Goal: Task Accomplishment & Management: Manage account settings

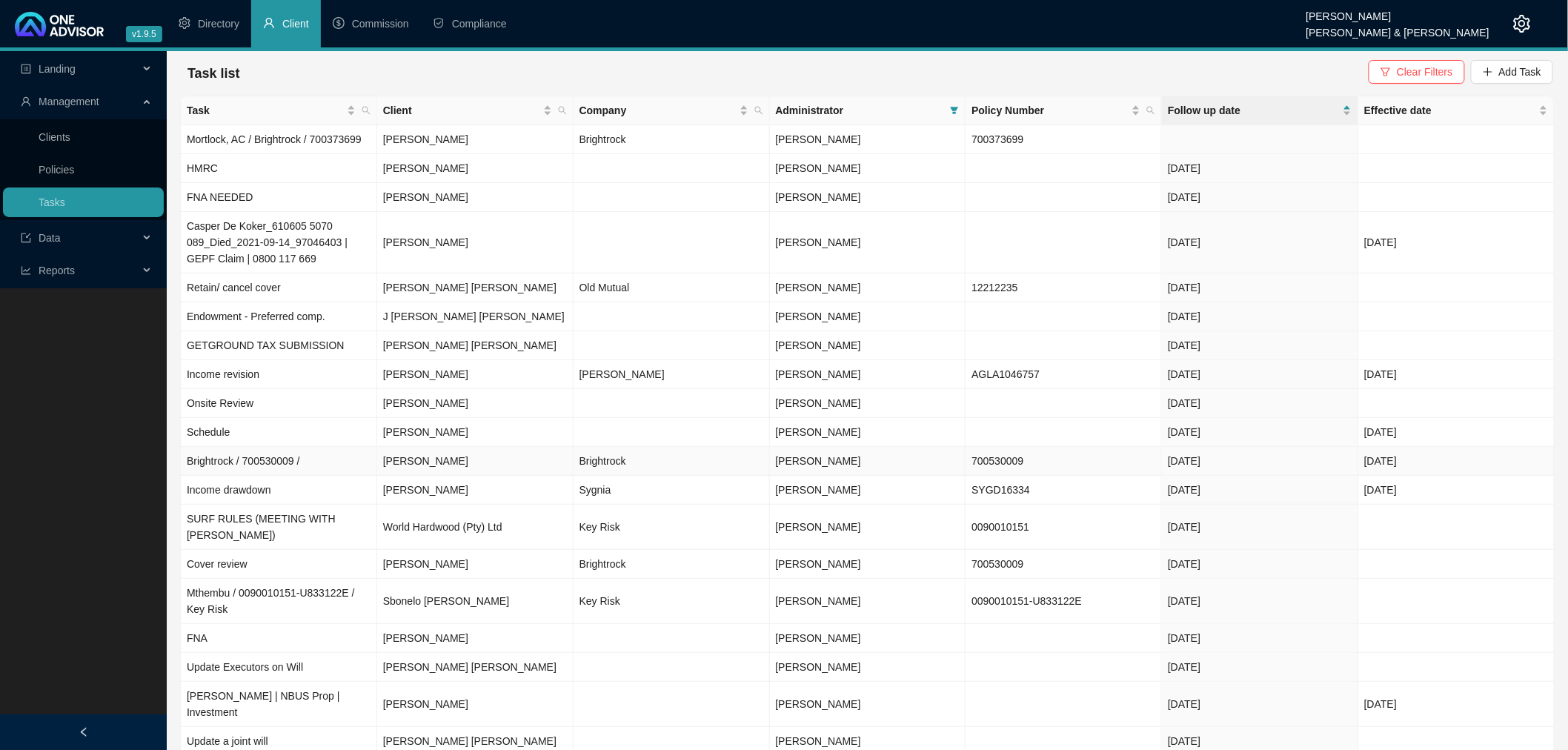
click at [489, 465] on td "[PERSON_NAME]" at bounding box center [475, 461] width 196 height 29
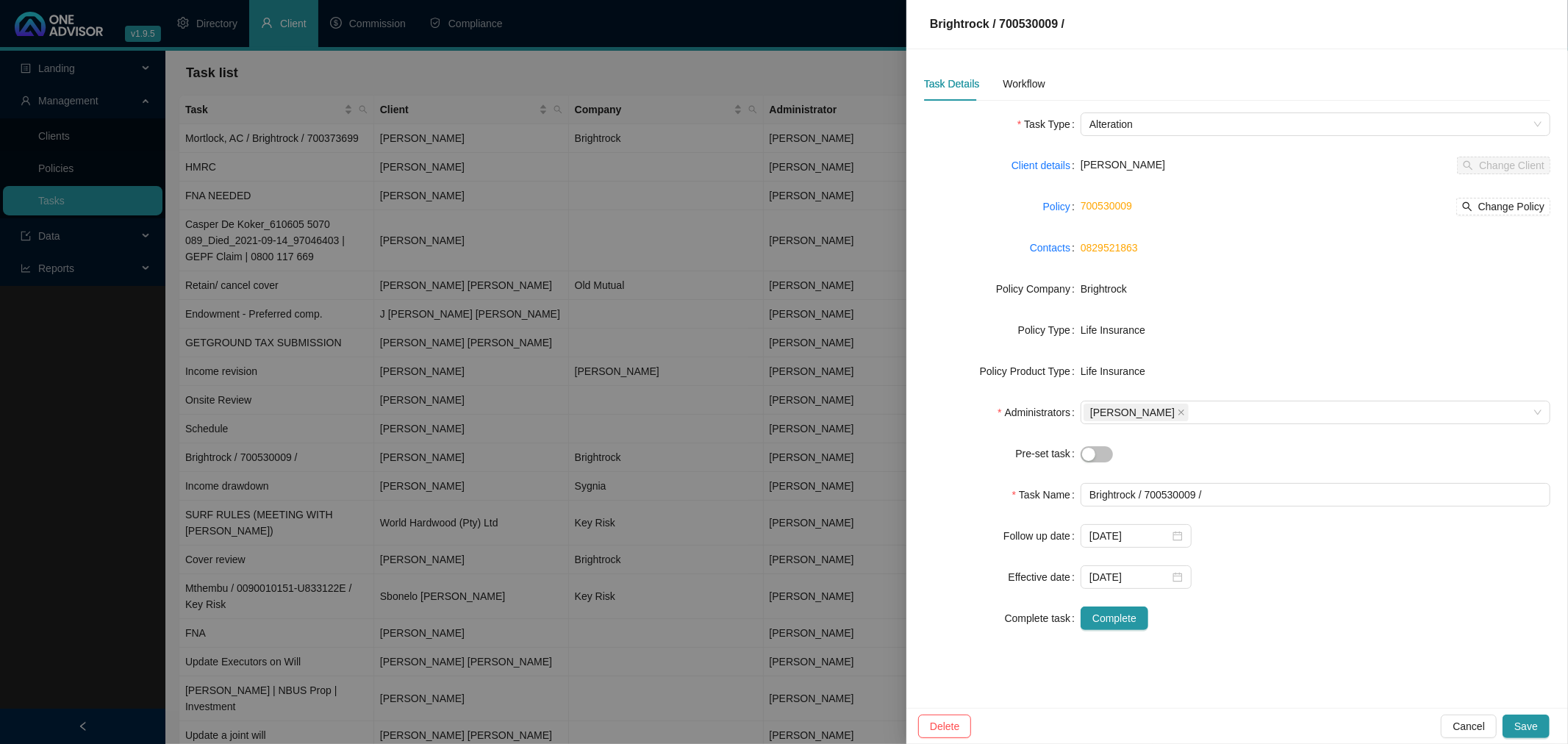
click at [996, 79] on div "Task Details Workflow" at bounding box center [985, 83] width 122 height 34
click at [1007, 78] on div "Workflow" at bounding box center [1023, 84] width 42 height 16
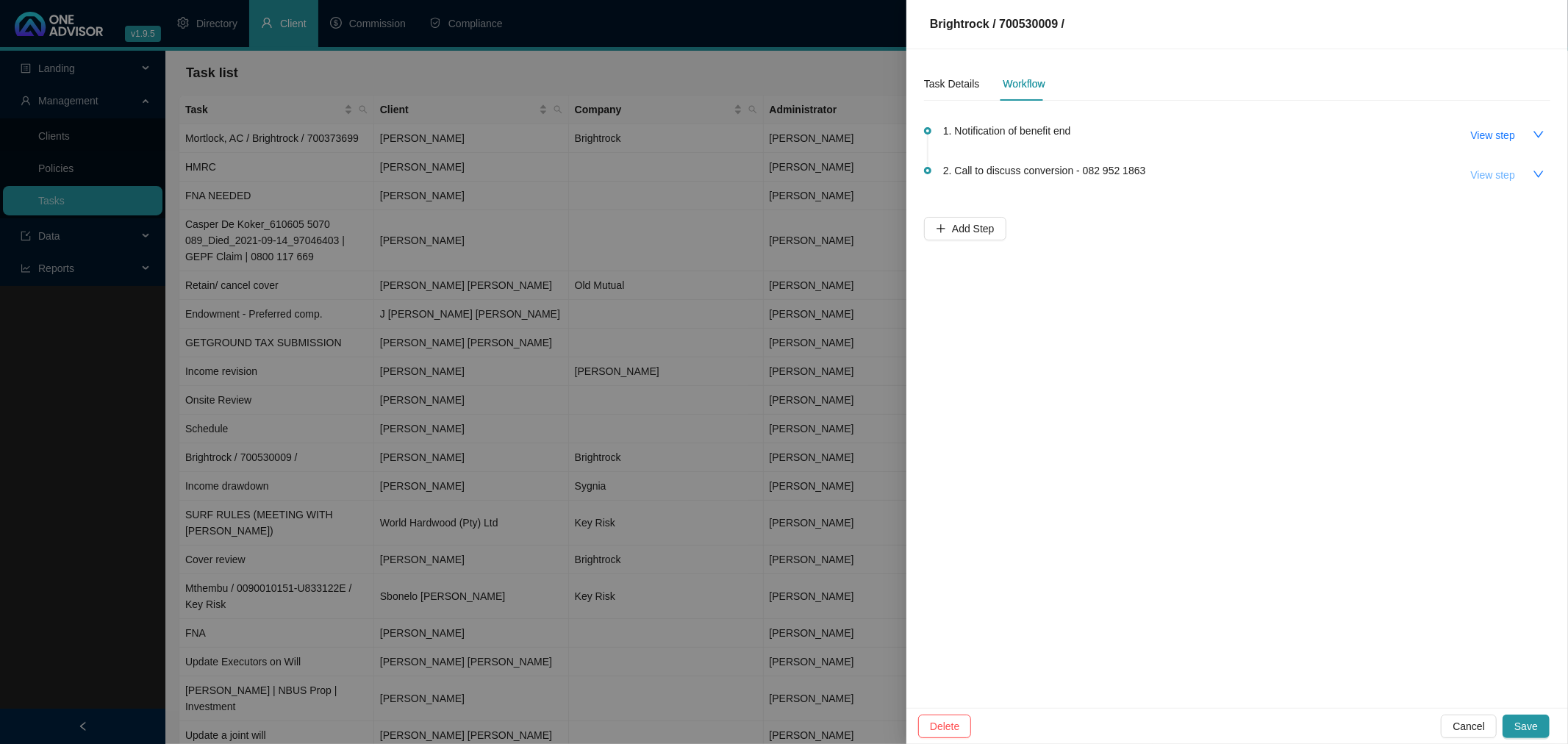
click at [1487, 171] on span "View step" at bounding box center [1493, 175] width 44 height 16
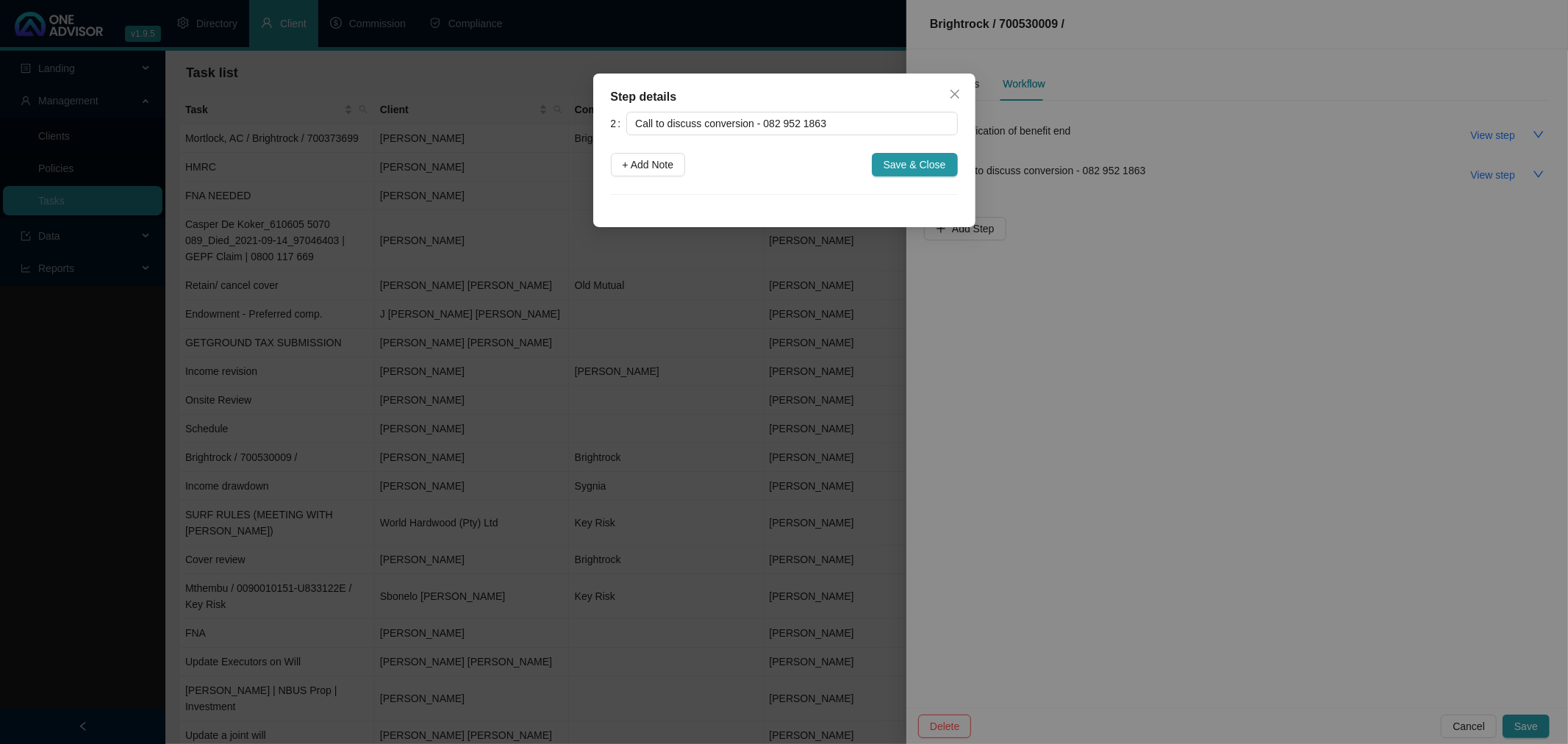
click at [1411, 257] on div "Step details 2 Call to discuss conversion - 082 952 1863 + Add Note Save & Clos…" at bounding box center [784, 372] width 1568 height 744
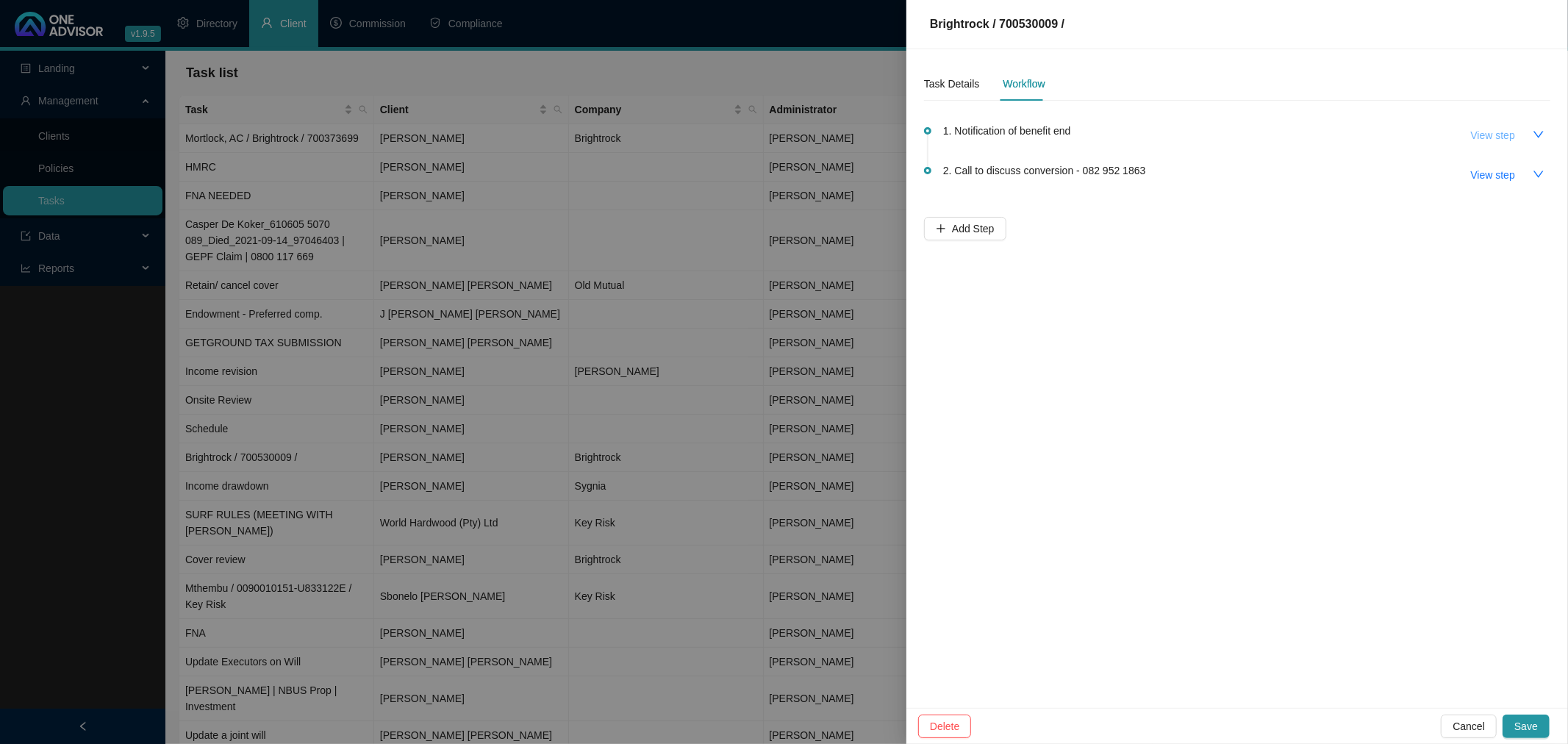
click at [1487, 133] on span "View step" at bounding box center [1493, 136] width 44 height 16
type input "Notification of benefit end"
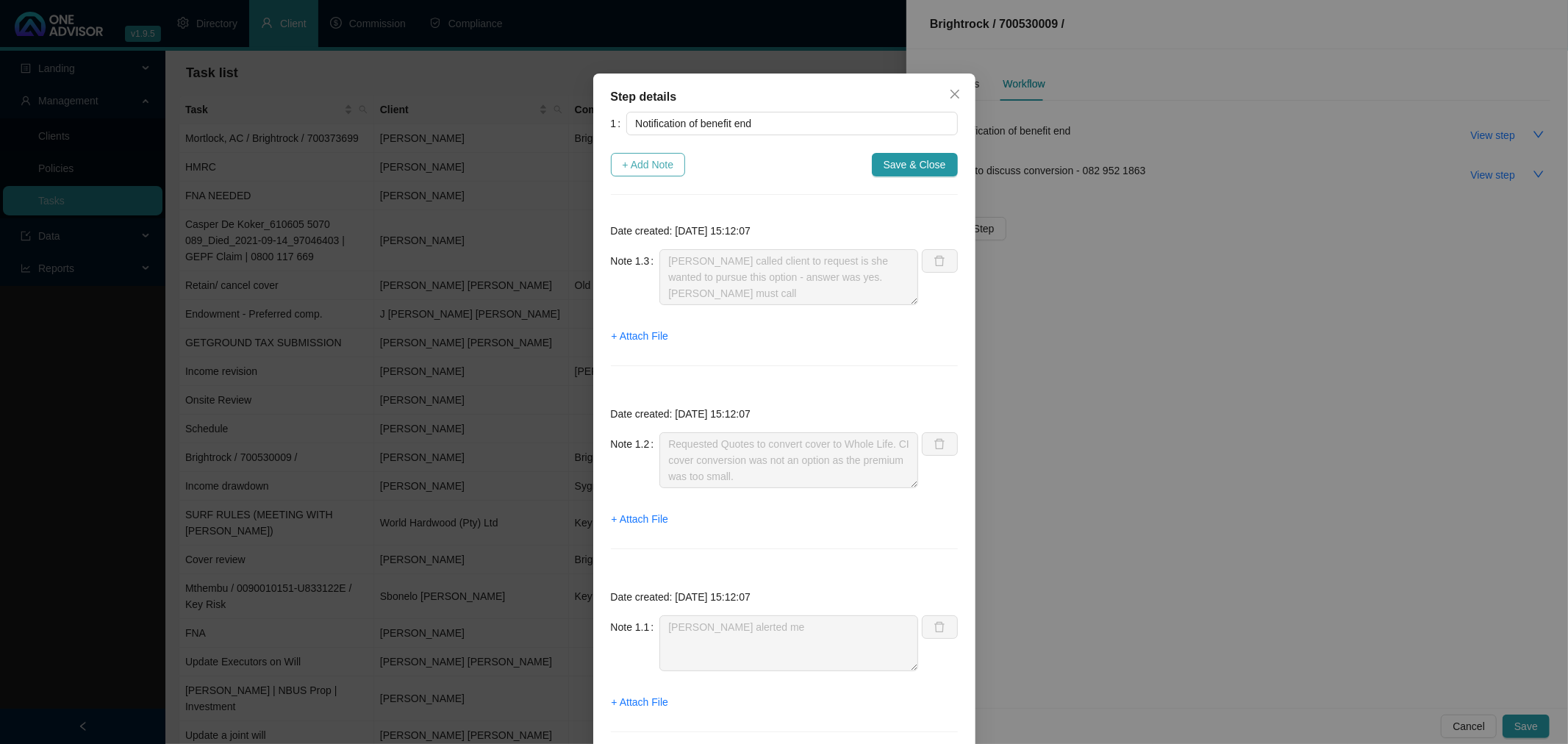
click at [643, 162] on span "+ Add Note" at bounding box center [648, 165] width 52 height 16
type textarea "[PERSON_NAME] called client to request is she wanted to pursue this option - an…"
type textarea "Requested Quotes to convert cover to Whole Life. CI cover conversion was not an…"
click at [735, 266] on textarea at bounding box center [788, 277] width 259 height 56
type textarea "S"
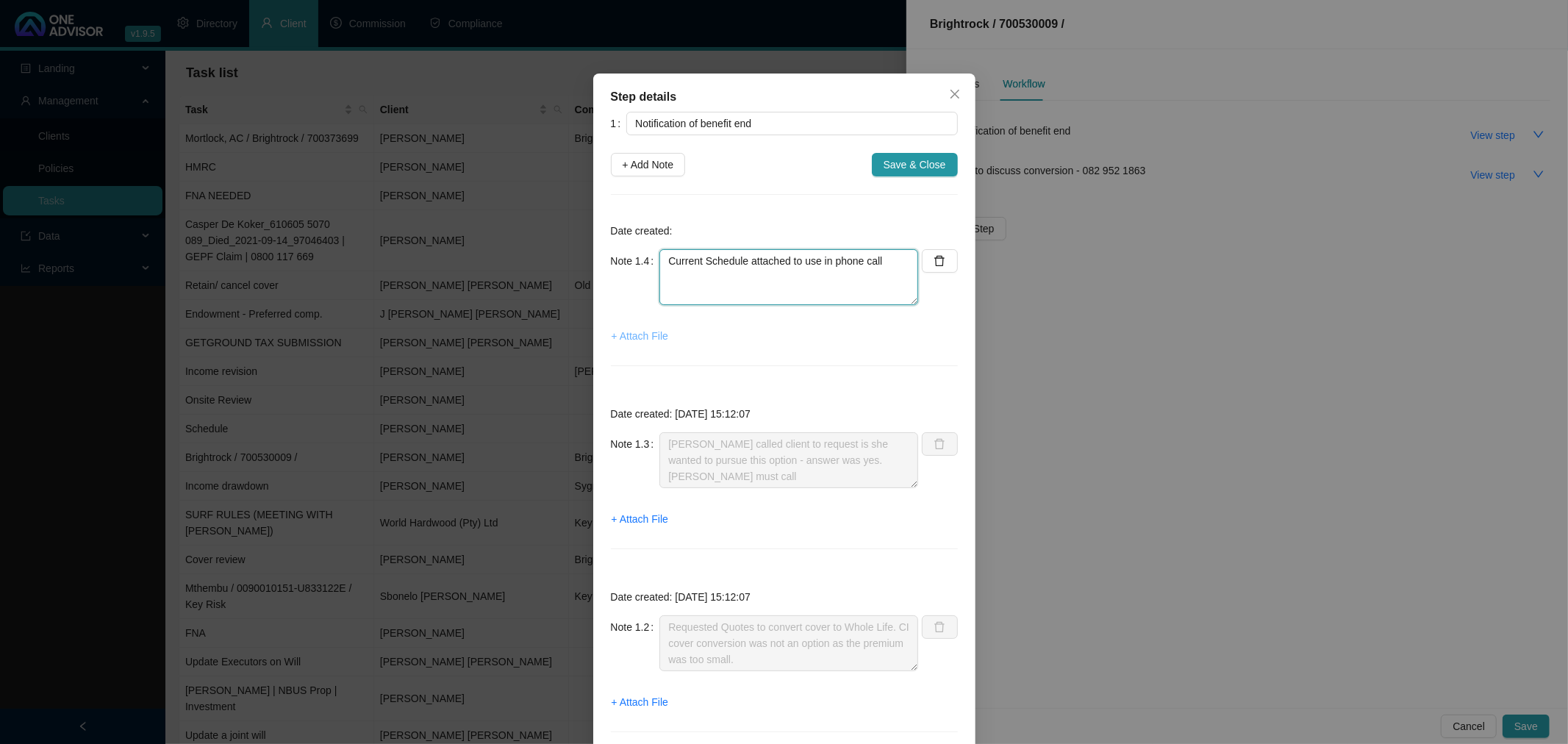
type textarea "Current Schedule attached to use in phone call"
click at [637, 338] on span "+ Attach File" at bounding box center [639, 336] width 57 height 16
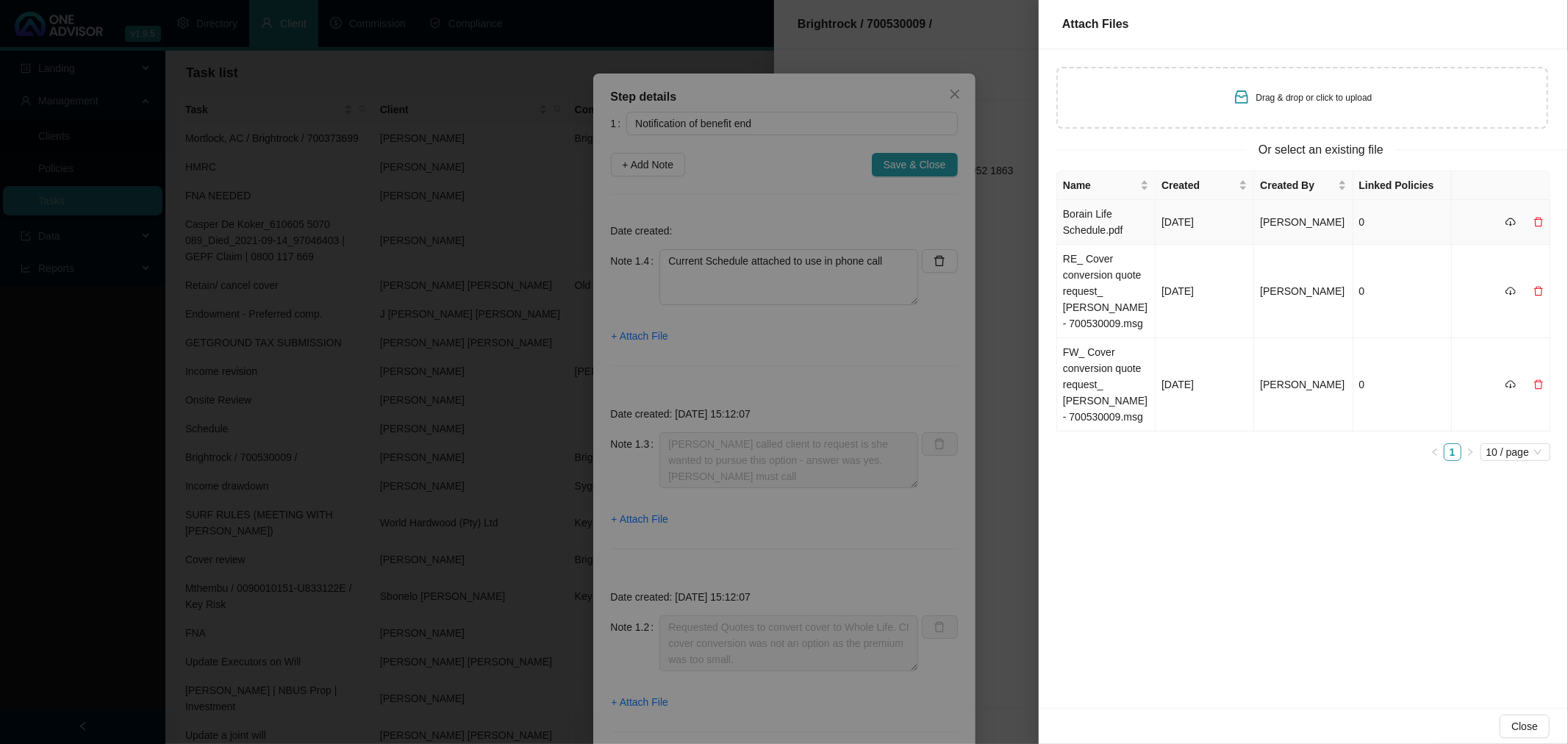
click at [1218, 220] on td "[DATE]" at bounding box center [1205, 222] width 99 height 45
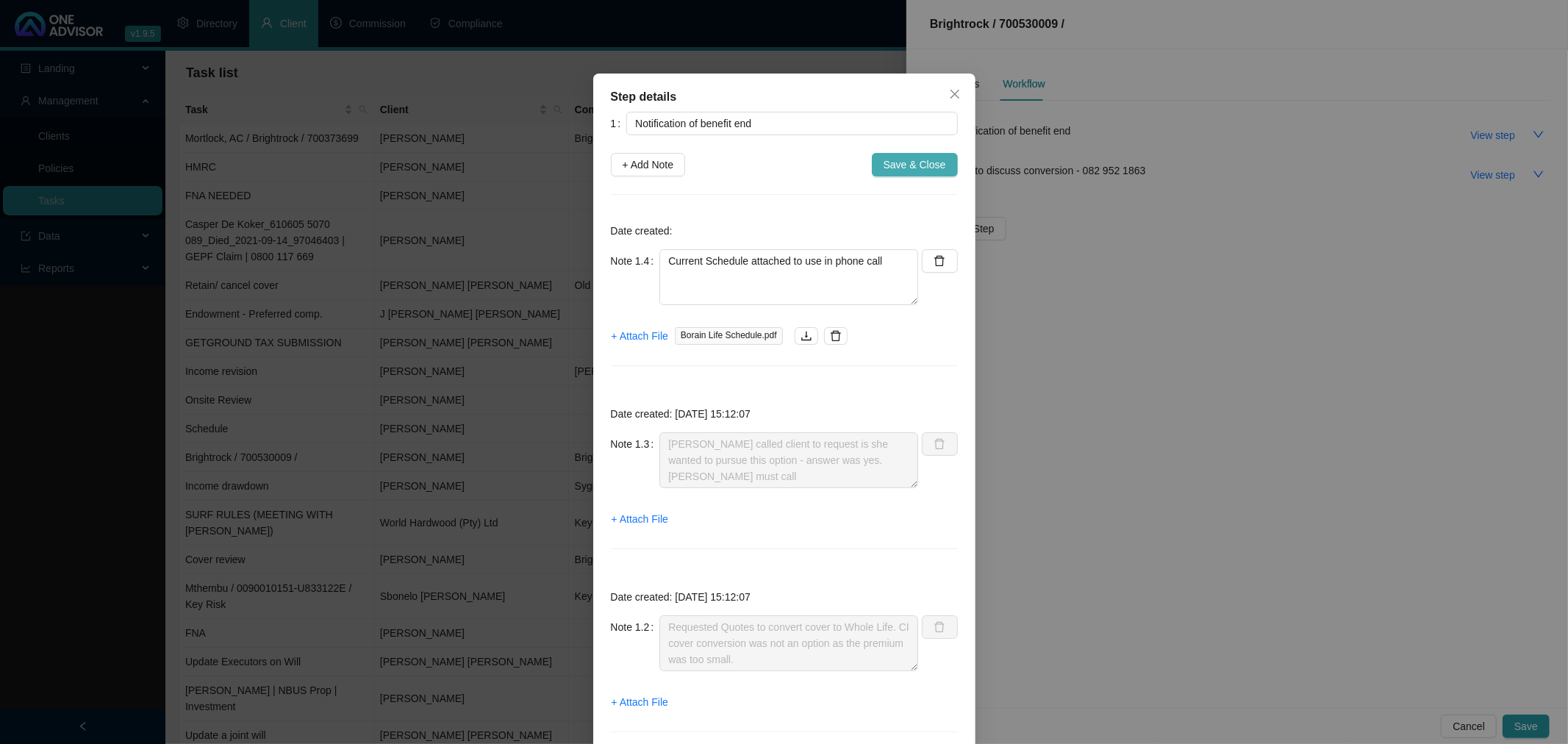
click at [919, 164] on span "Save & Close" at bounding box center [915, 165] width 62 height 16
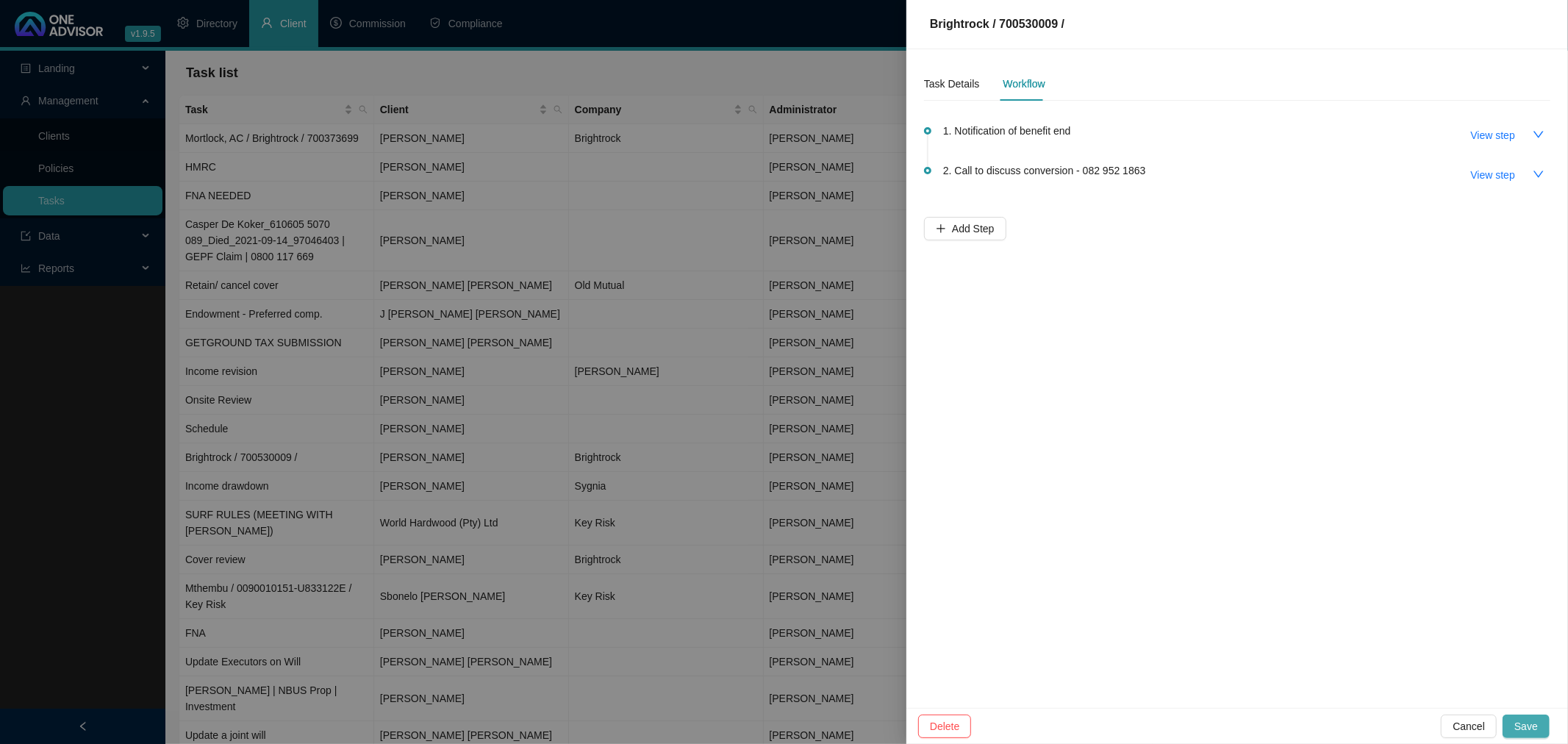
click at [1533, 724] on span "Save" at bounding box center [1526, 727] width 24 height 16
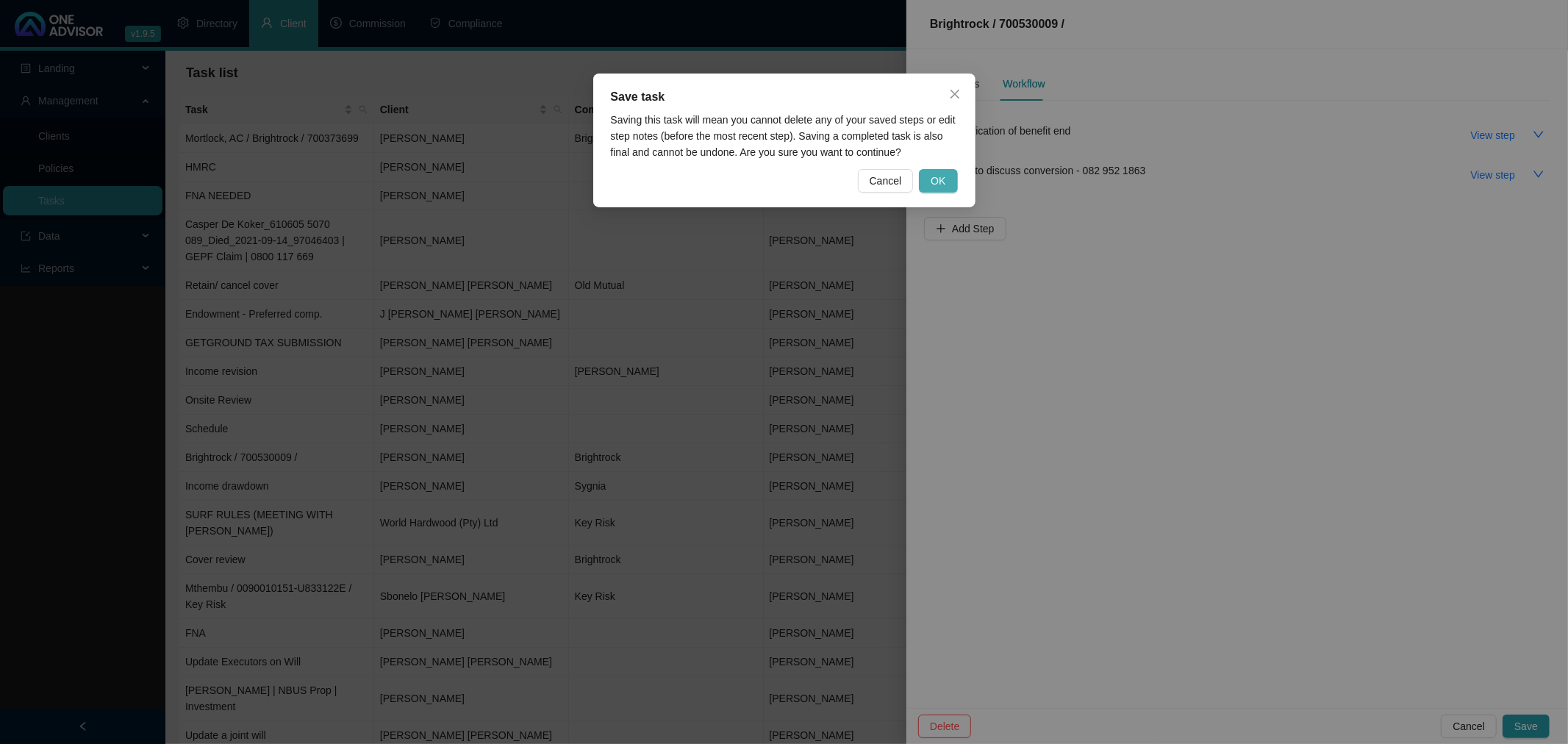
click at [937, 173] on span "OK" at bounding box center [938, 181] width 15 height 16
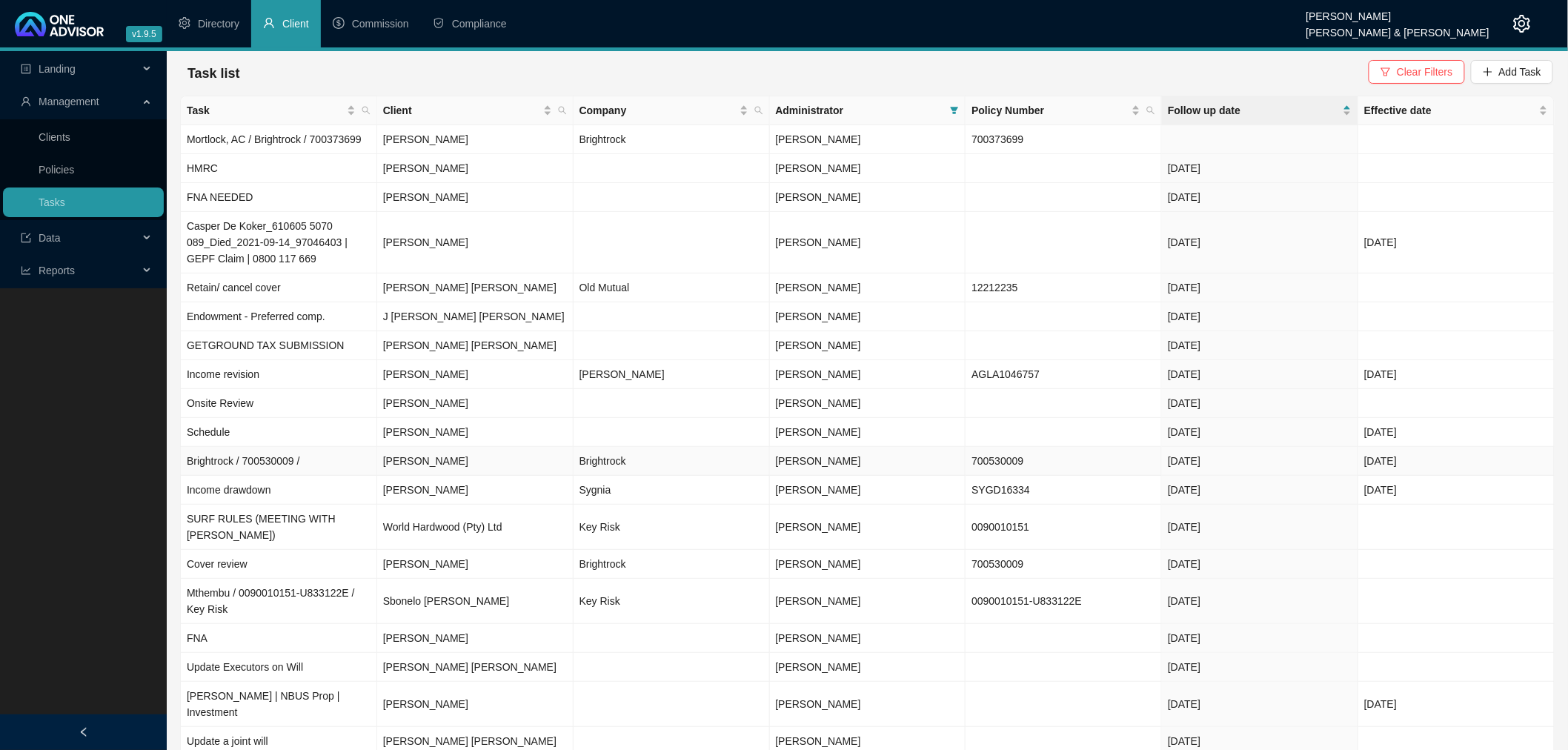
click at [463, 467] on td "[PERSON_NAME]" at bounding box center [475, 461] width 196 height 29
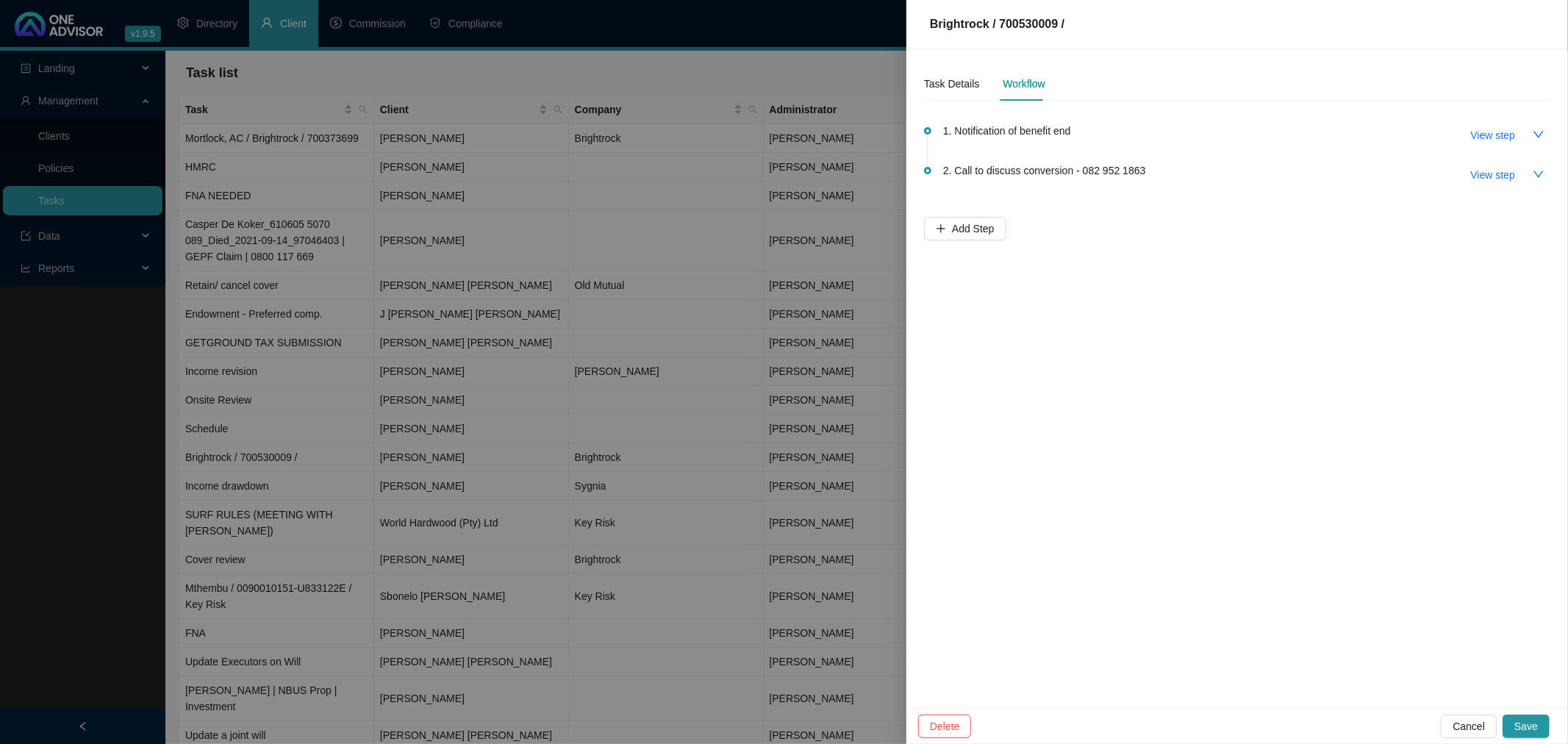
click at [1025, 81] on div "Workflow" at bounding box center [1023, 84] width 42 height 16
click at [1486, 136] on span "View step" at bounding box center [1493, 136] width 44 height 16
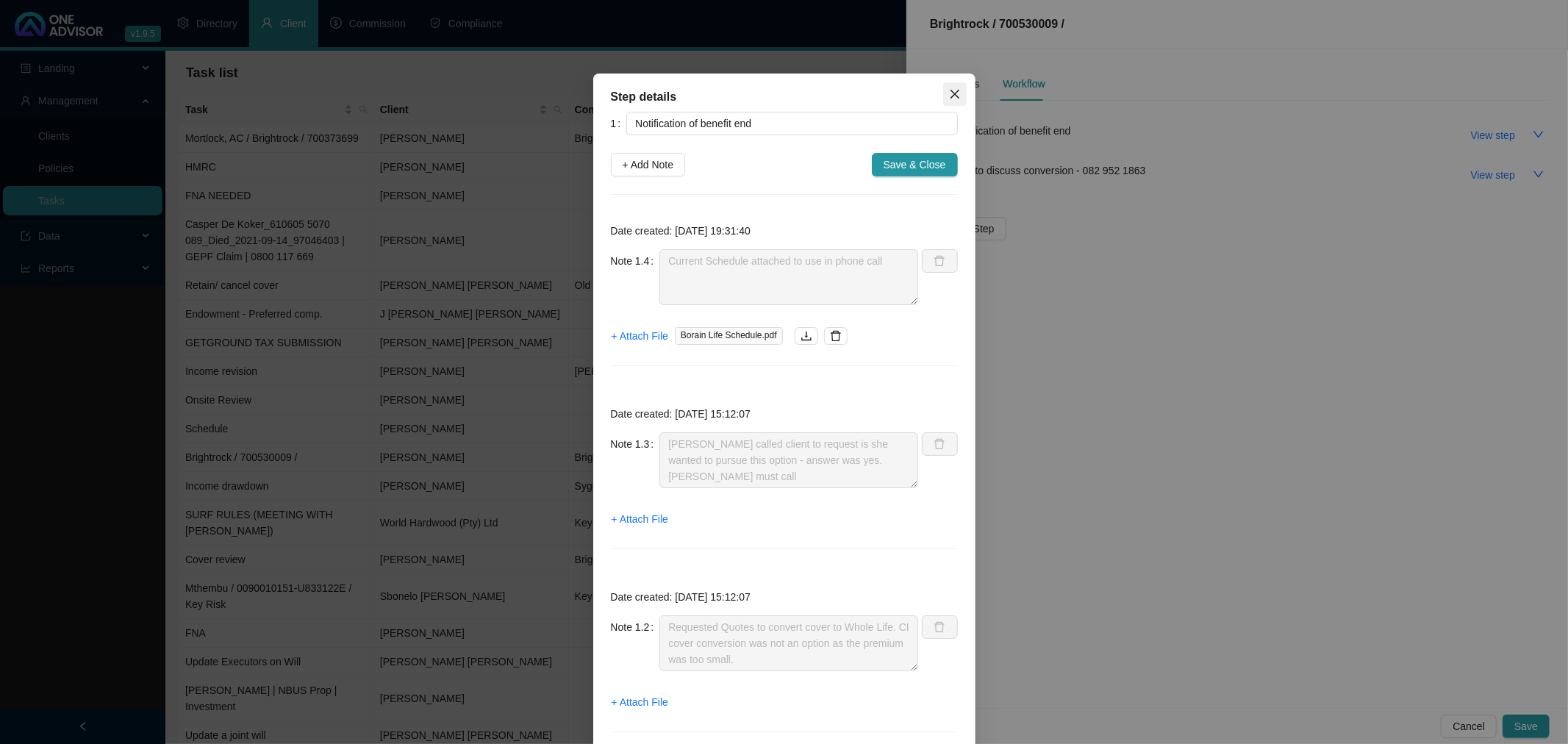
click at [951, 89] on icon "close" at bounding box center [955, 94] width 12 height 12
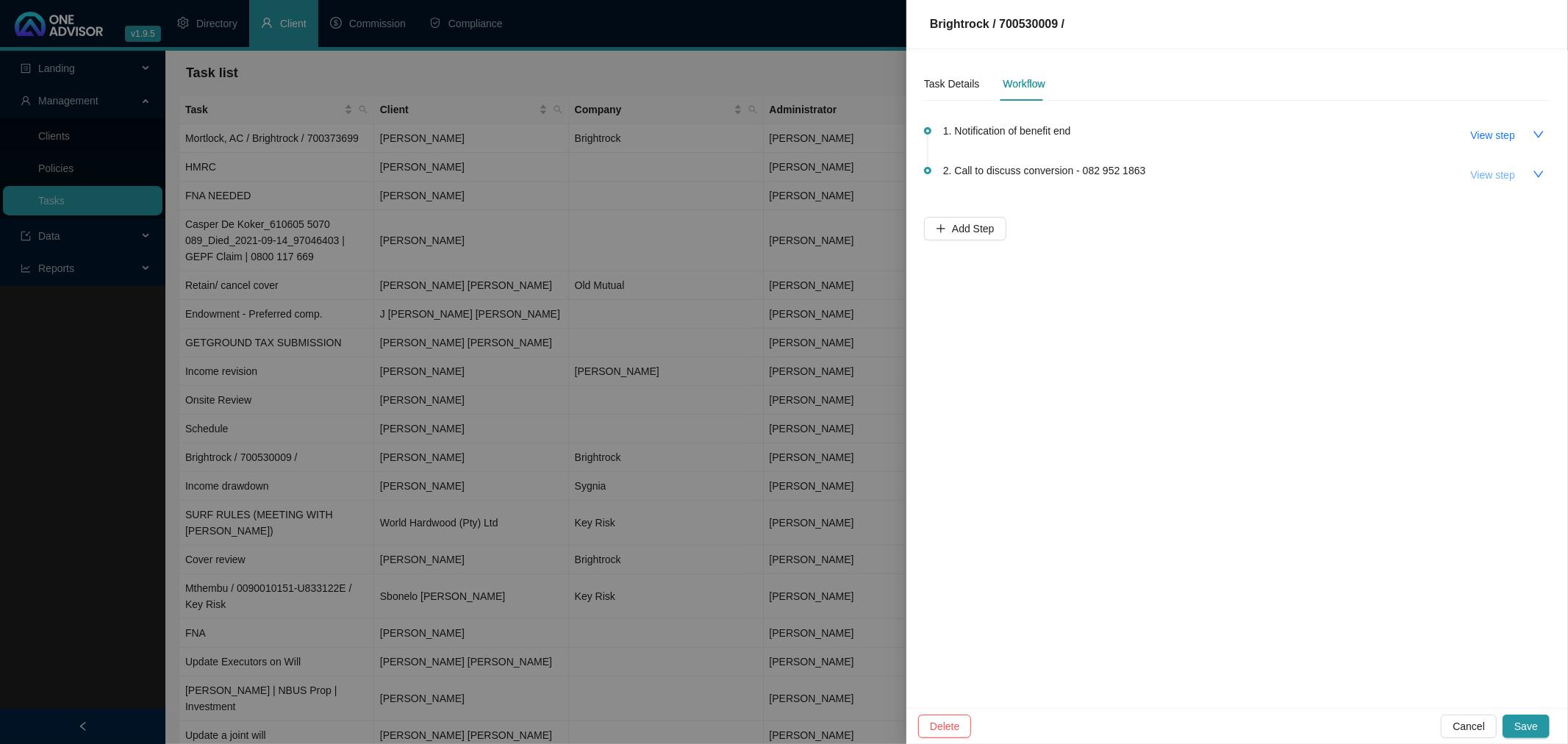
click at [1483, 170] on span "View step" at bounding box center [1493, 175] width 44 height 16
type input "Call to discuss conversion - 082 952 1863"
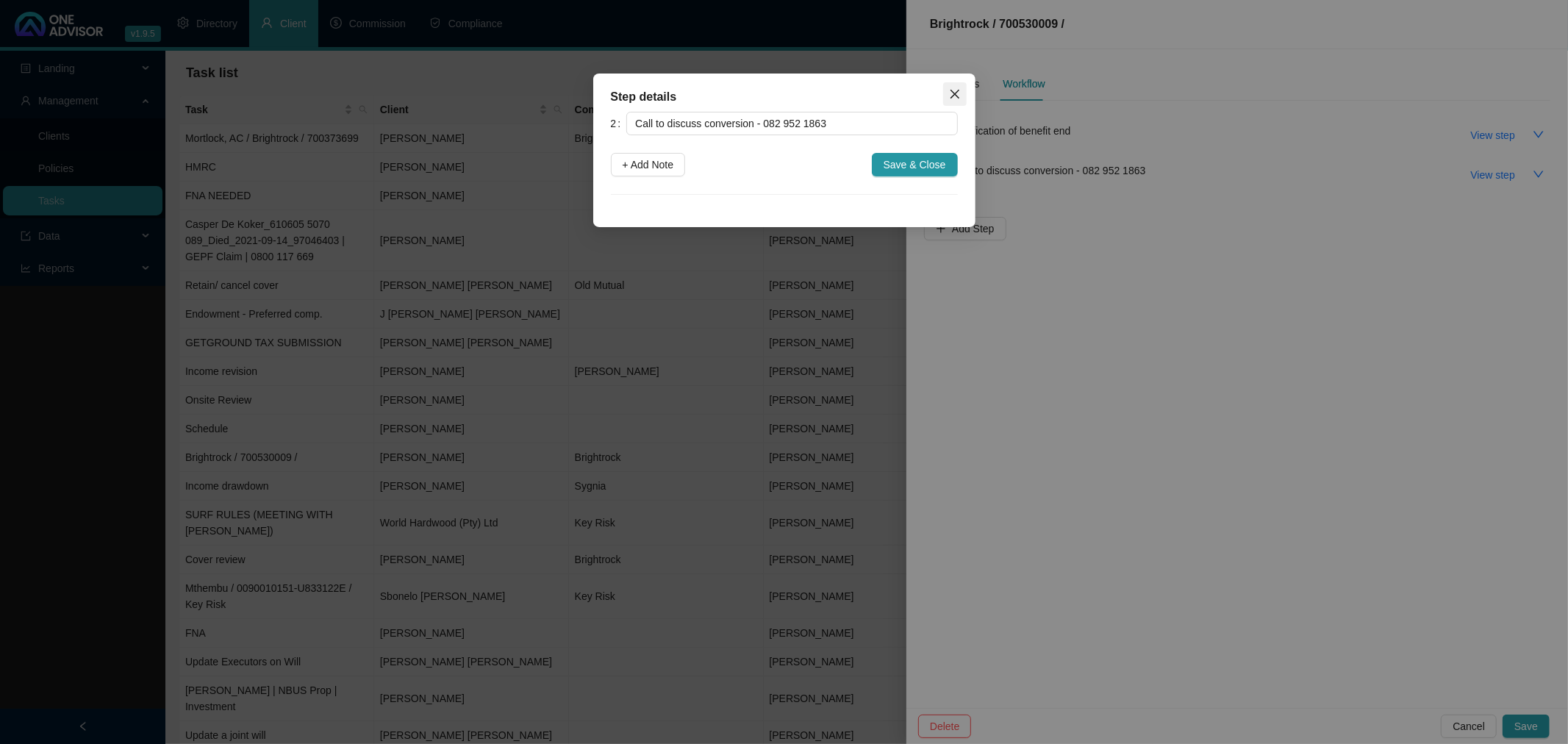
click at [958, 93] on icon "close" at bounding box center [955, 94] width 12 height 12
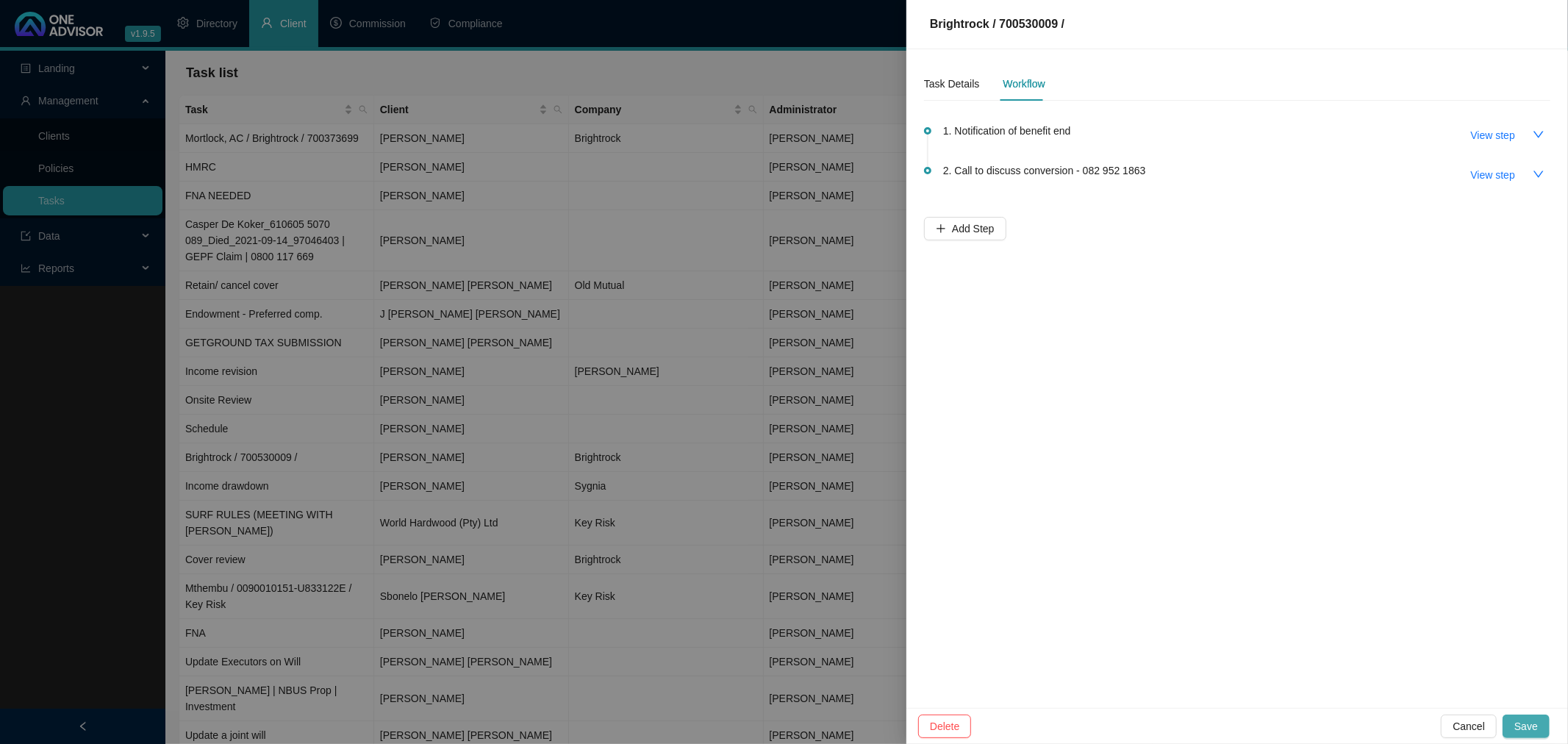
click at [1527, 721] on span "Save" at bounding box center [1526, 727] width 24 height 16
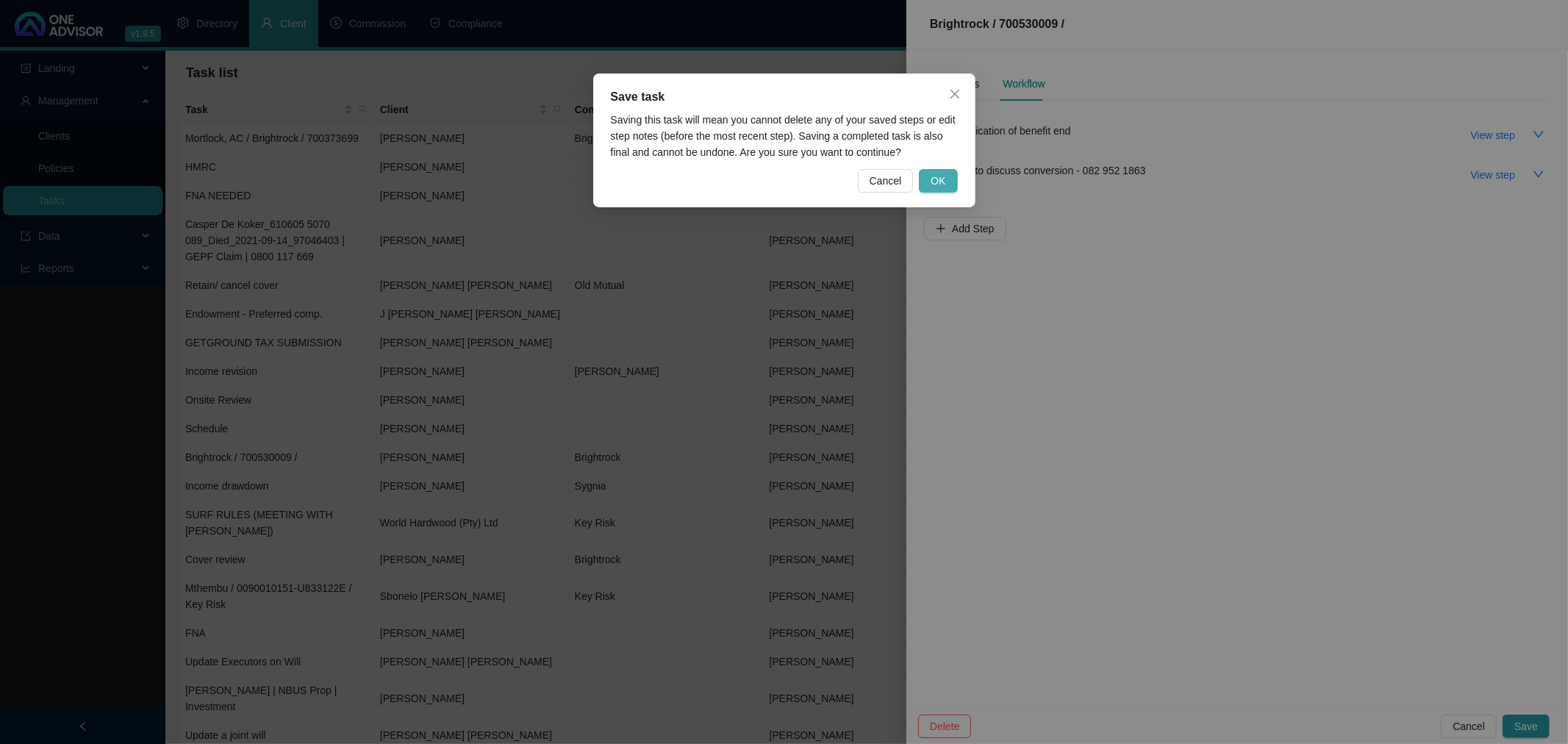
click at [938, 188] on span "OK" at bounding box center [938, 181] width 15 height 16
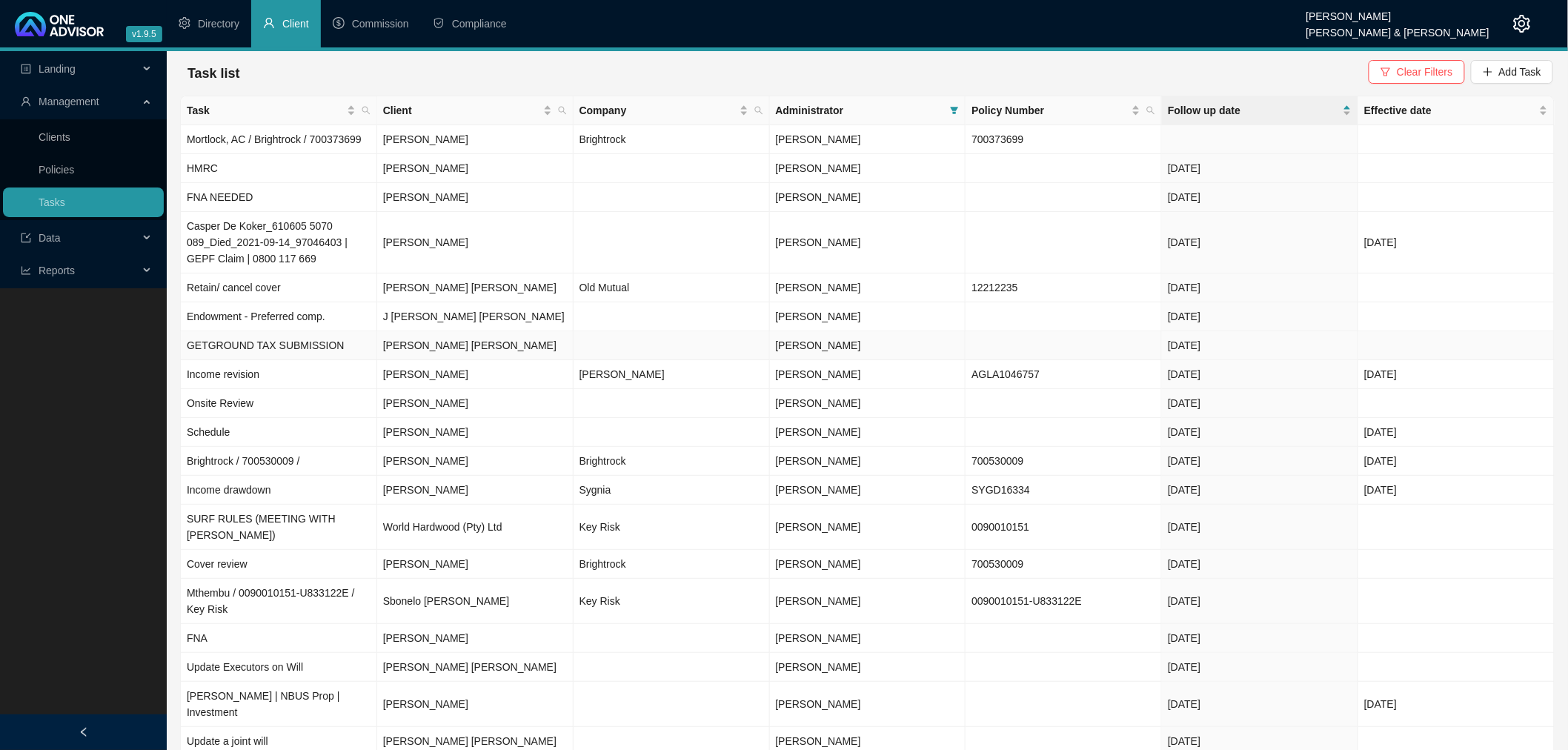
click at [610, 345] on td at bounding box center [671, 346] width 196 height 29
